Goal: Check status: Check status

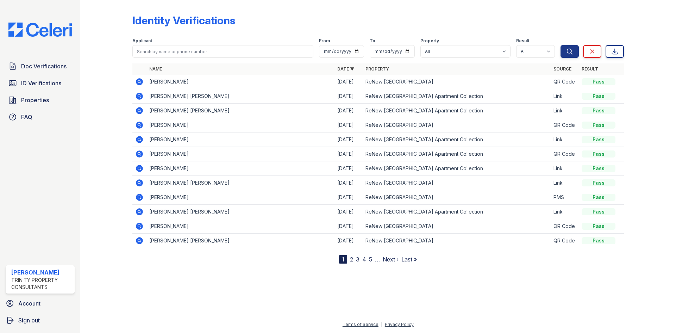
click at [142, 79] on icon at bounding box center [139, 81] width 8 height 8
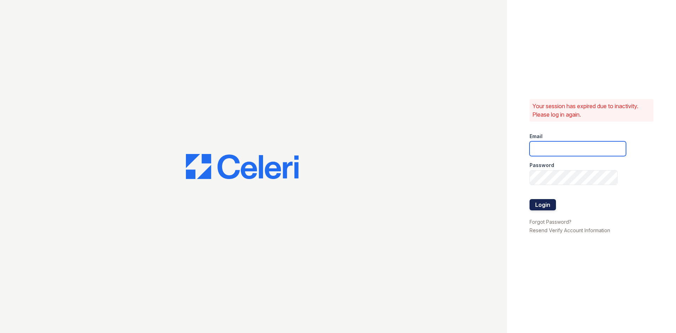
type input "[EMAIL_ADDRESS][DOMAIN_NAME]"
click at [542, 202] on button "Login" at bounding box center [542, 204] width 26 height 11
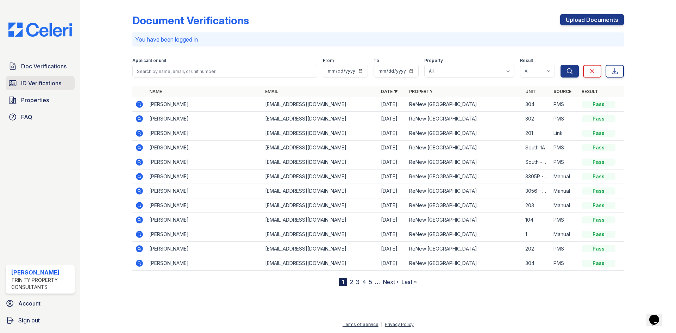
click at [47, 80] on span "ID Verifications" at bounding box center [41, 83] width 40 height 8
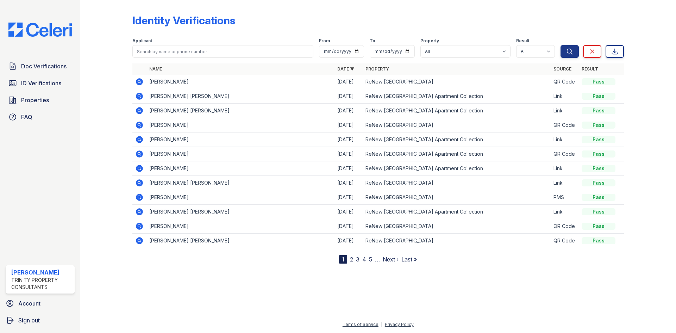
click at [140, 80] on icon at bounding box center [139, 81] width 7 height 7
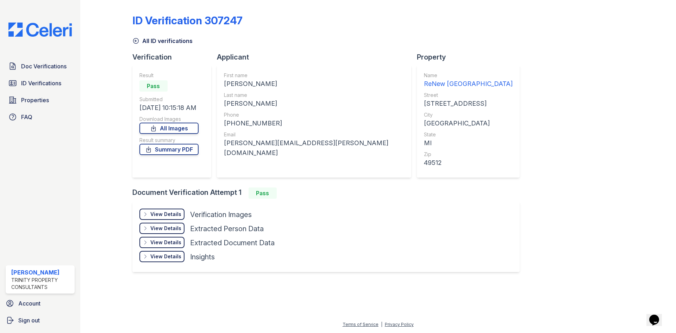
click at [164, 215] on div "View Details" at bounding box center [165, 213] width 31 height 7
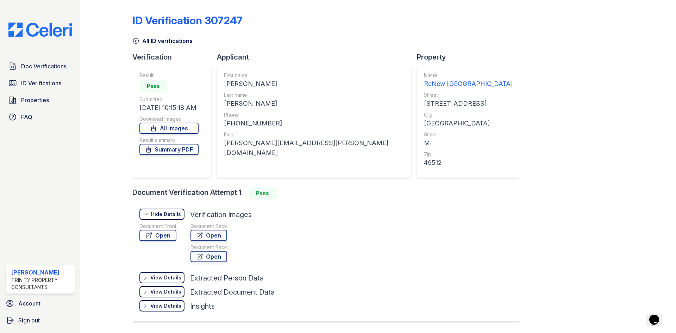
click at [169, 229] on div "Document Front" at bounding box center [157, 225] width 37 height 7
click at [166, 235] on link "Open" at bounding box center [157, 234] width 37 height 11
click at [221, 235] on link "Open" at bounding box center [208, 234] width 37 height 11
click at [177, 151] on link "Summary PDF" at bounding box center [168, 149] width 59 height 11
